Goal: Information Seeking & Learning: Learn about a topic

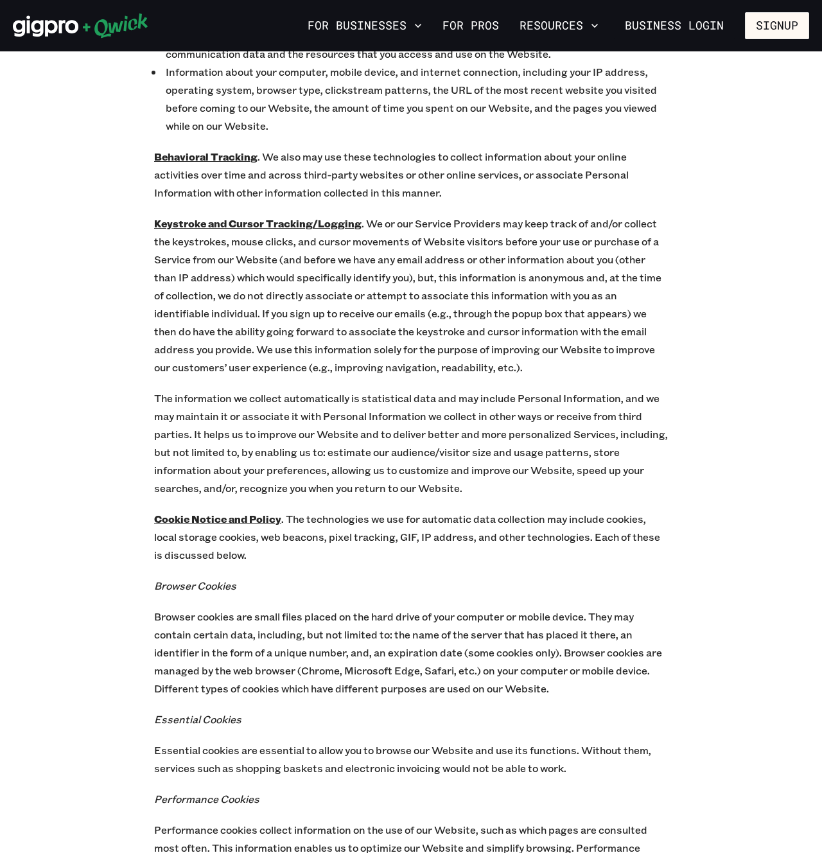
scroll to position [4330, 0]
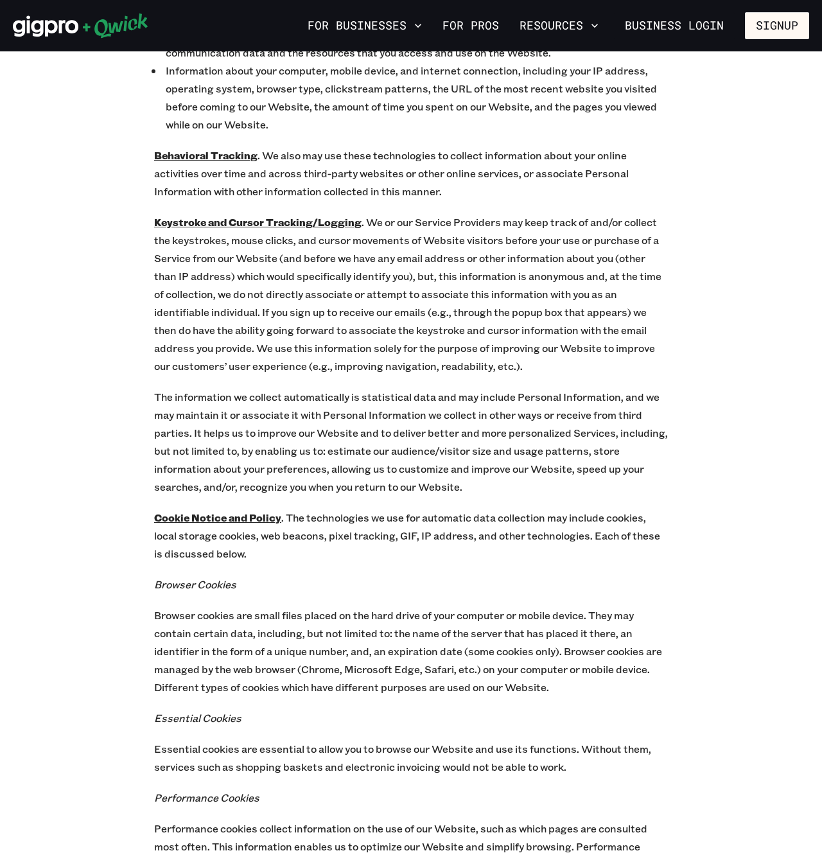
click at [425, 509] on p "Cookie Notice and Policy . The technologies we use for automatic data collectio…" at bounding box center [411, 536] width 514 height 54
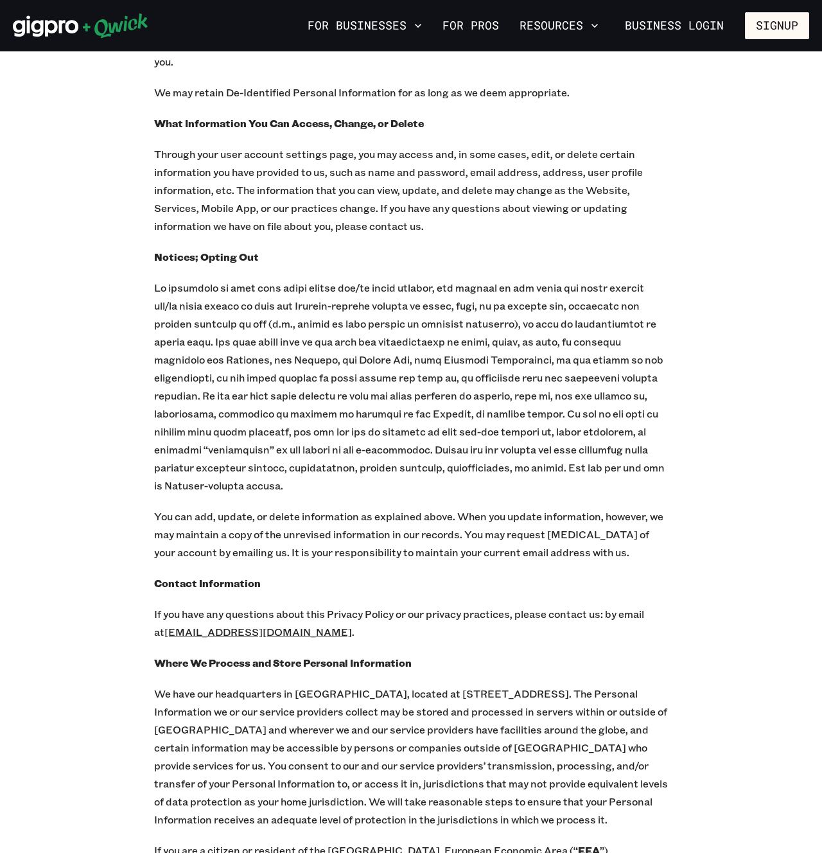
scroll to position [13658, 0]
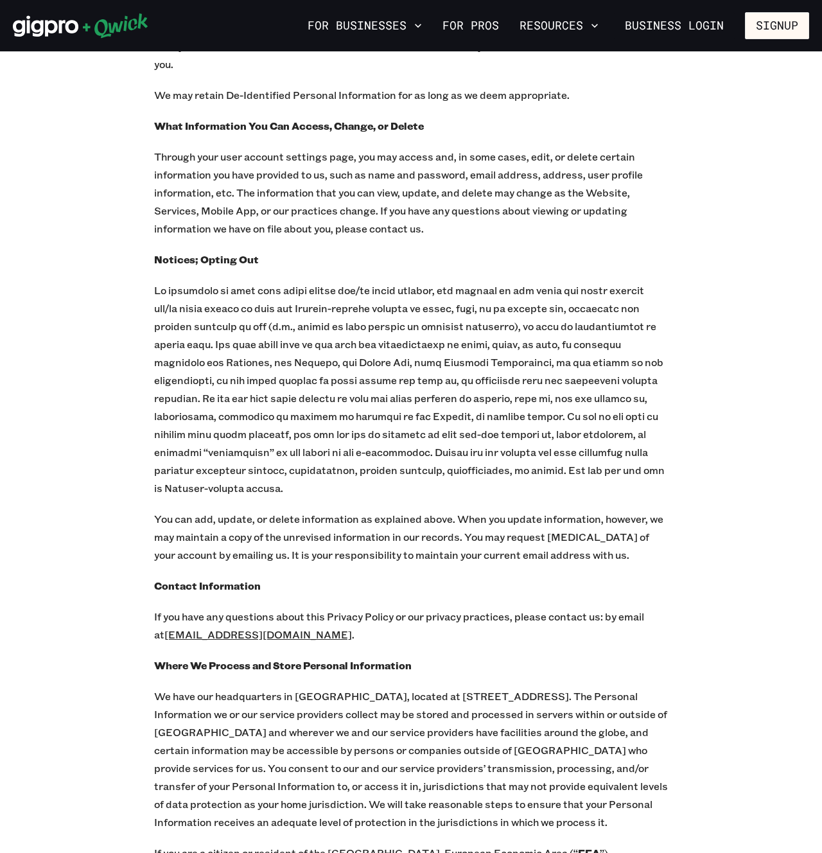
click at [220, 608] on p "If you have any questions about this Privacy Policy or our privacy practices, p…" at bounding box center [411, 626] width 514 height 36
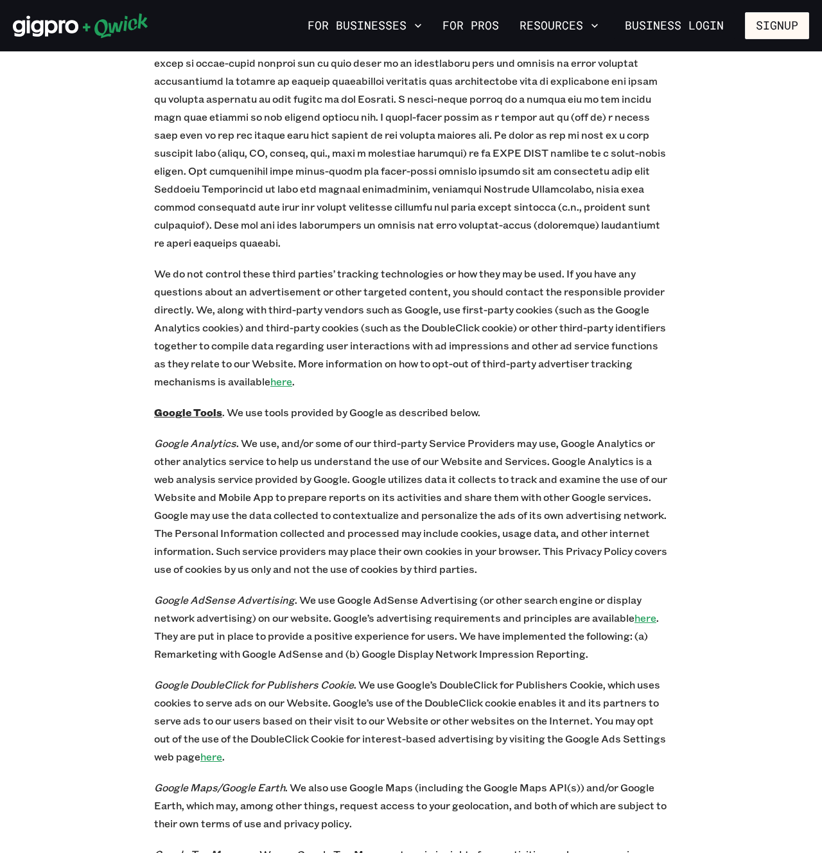
scroll to position [7046, 0]
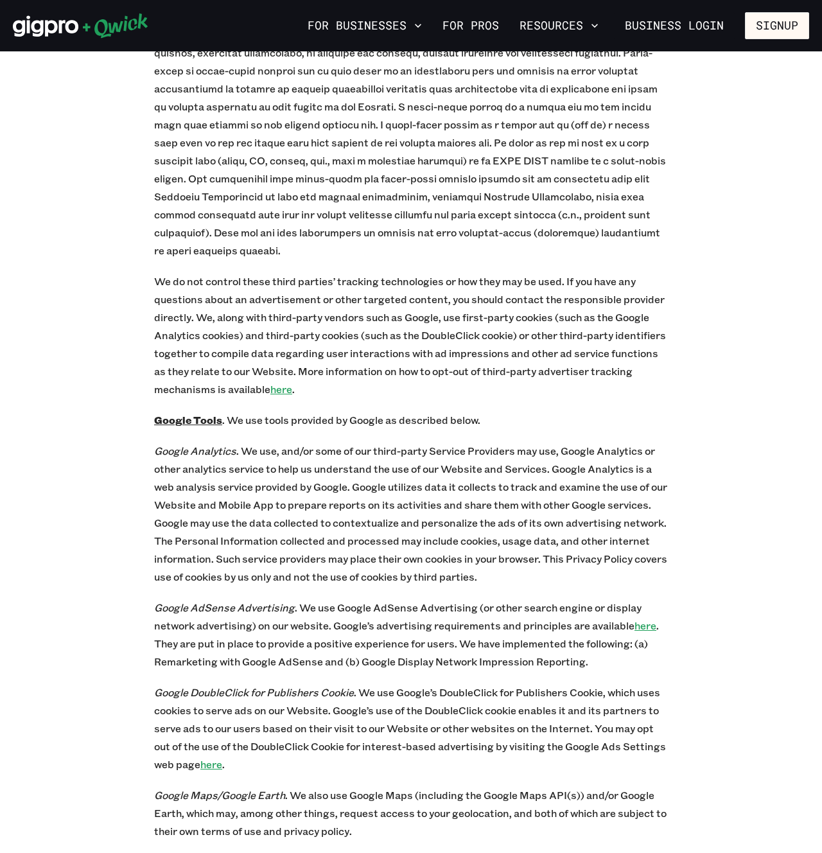
click at [99, 233] on div "PRIVACY POLICY Qwick, GP, LLC PRIVACY POLICY Effective Date: [DATE] Introductio…" at bounding box center [411, 356] width 822 height 14574
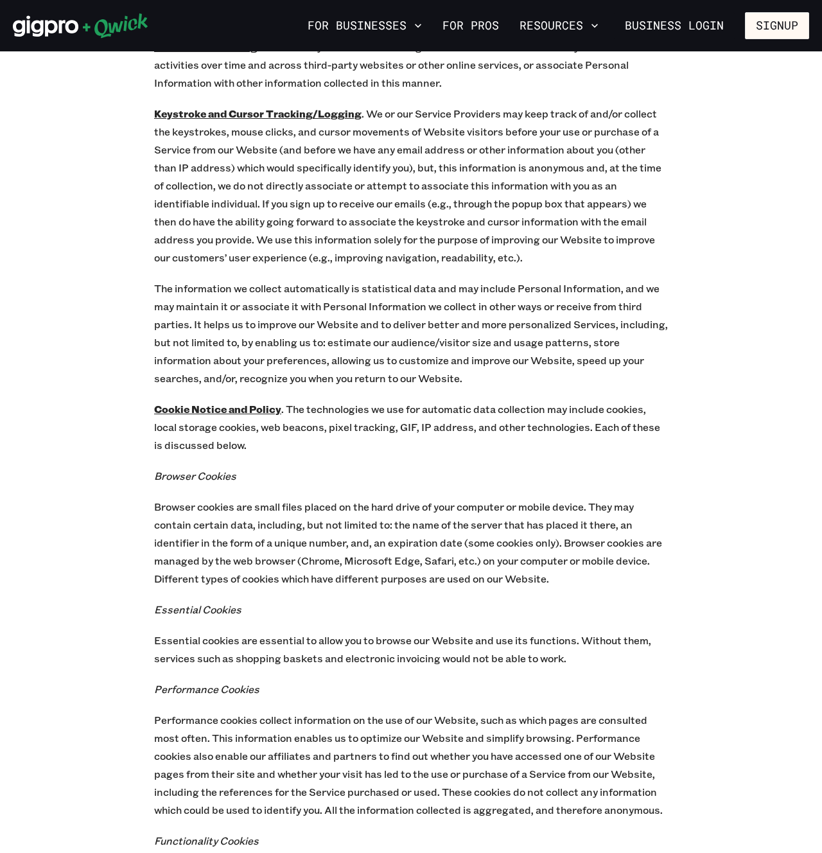
scroll to position [4427, 0]
